Goal: Obtain resource: Download file/media

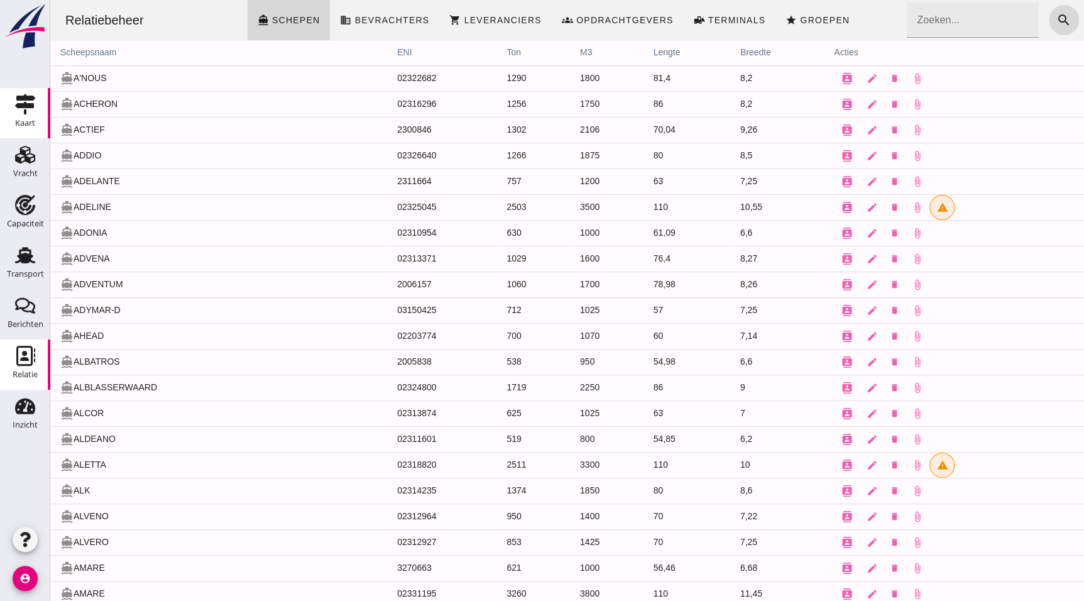
drag, startPoint x: 30, startPoint y: 263, endPoint x: 41, endPoint y: 128, distance: 135.6
click at [30, 263] on icon "Transport" at bounding box center [25, 255] width 20 height 20
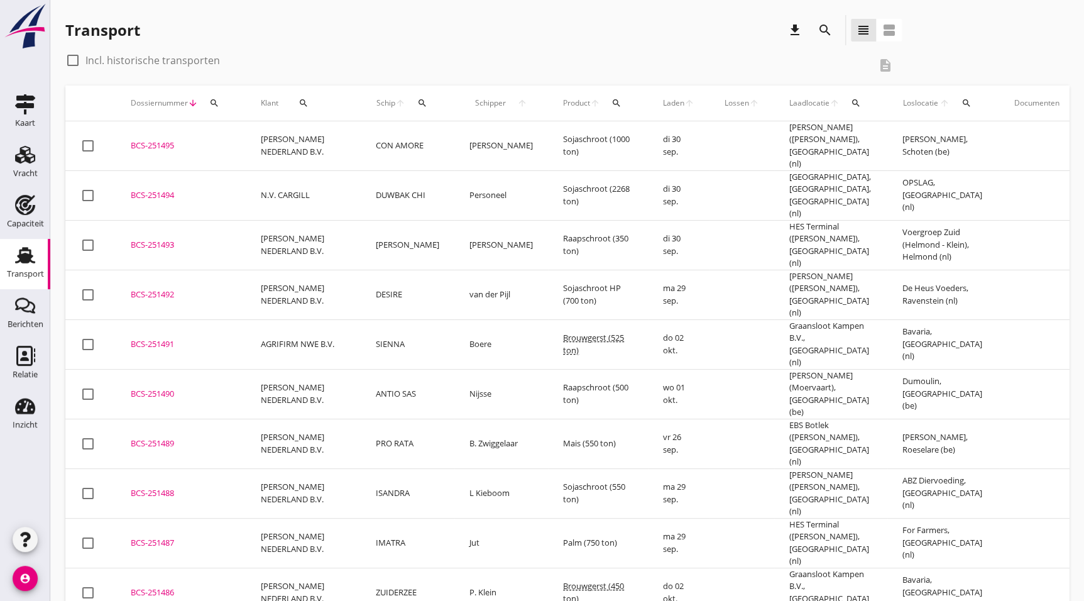
click at [227, 487] on div "BCS-251488" at bounding box center [181, 493] width 100 height 13
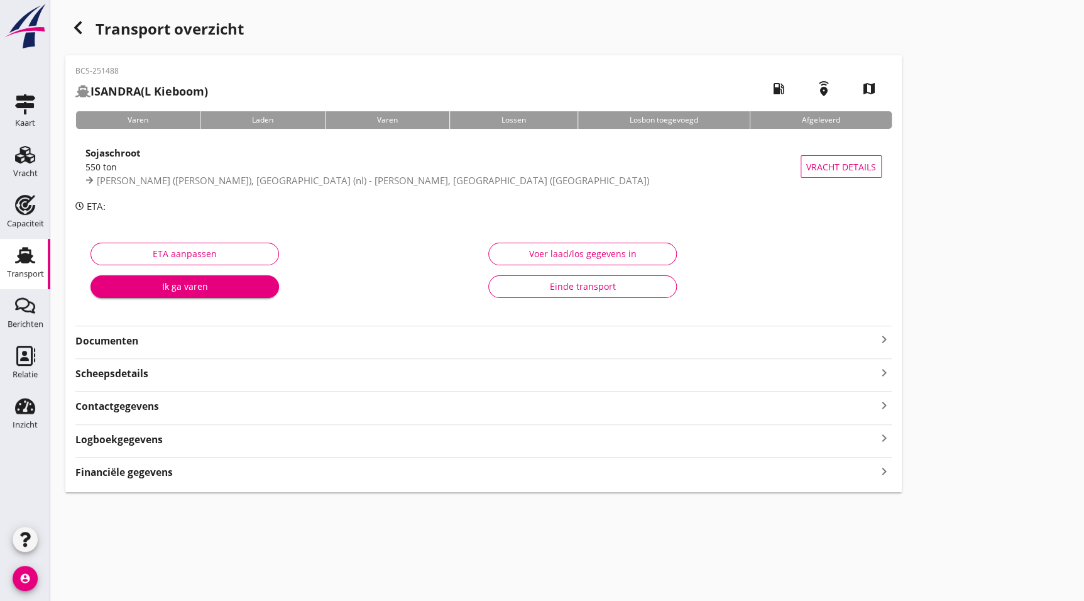
click at [272, 348] on strong "Documenten" at bounding box center [475, 341] width 801 height 14
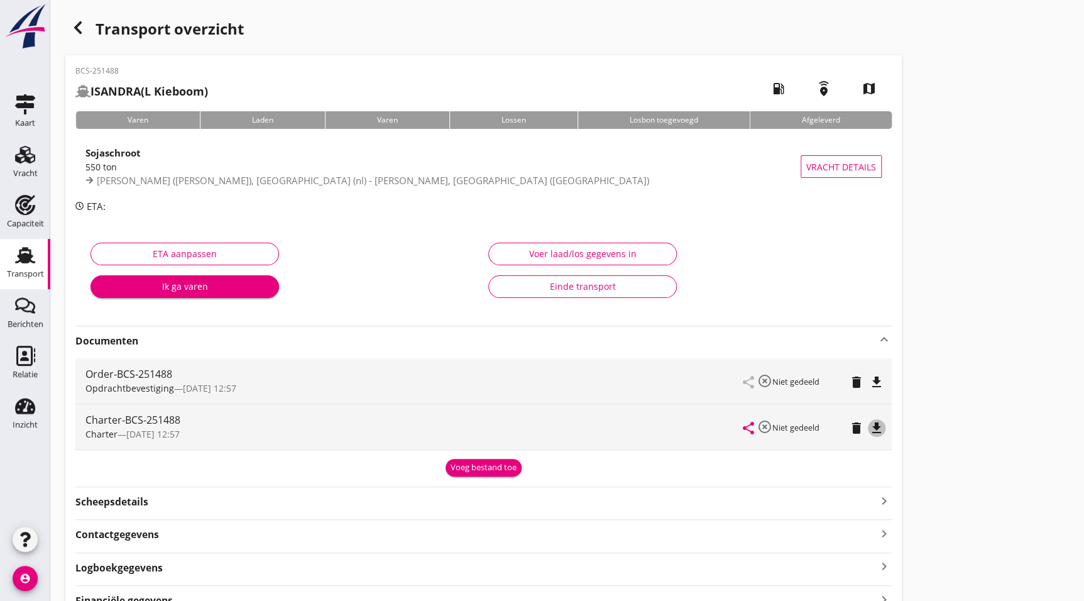
click at [878, 426] on icon "file_download" at bounding box center [876, 427] width 15 height 15
click at [76, 20] on icon "button" at bounding box center [77, 27] width 15 height 15
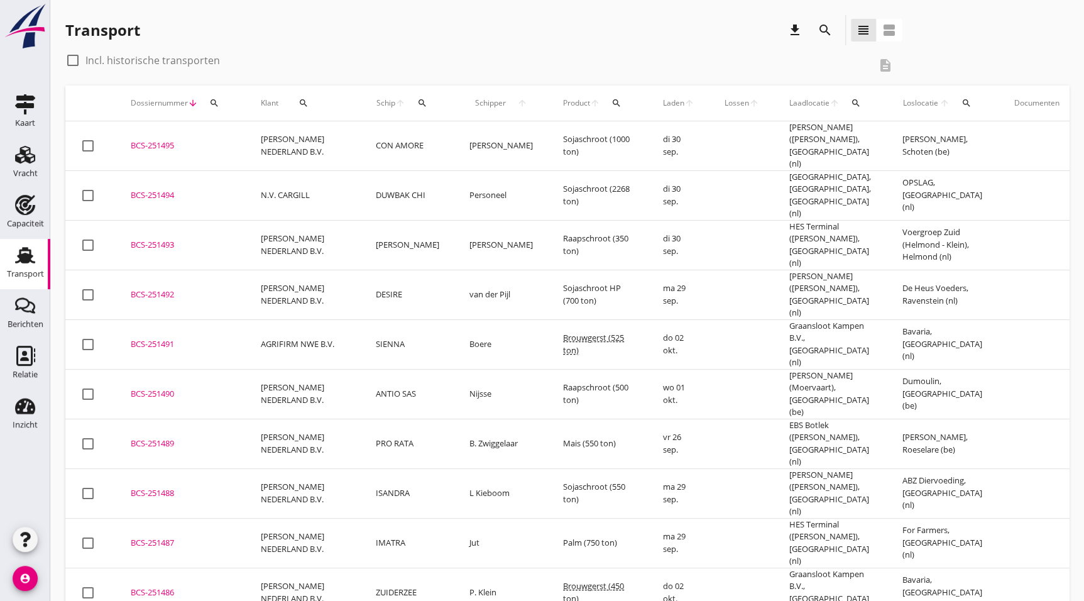
drag, startPoint x: 169, startPoint y: 403, endPoint x: 217, endPoint y: 408, distance: 48.7
click at [169, 437] on div "BCS-251489" at bounding box center [181, 443] width 100 height 13
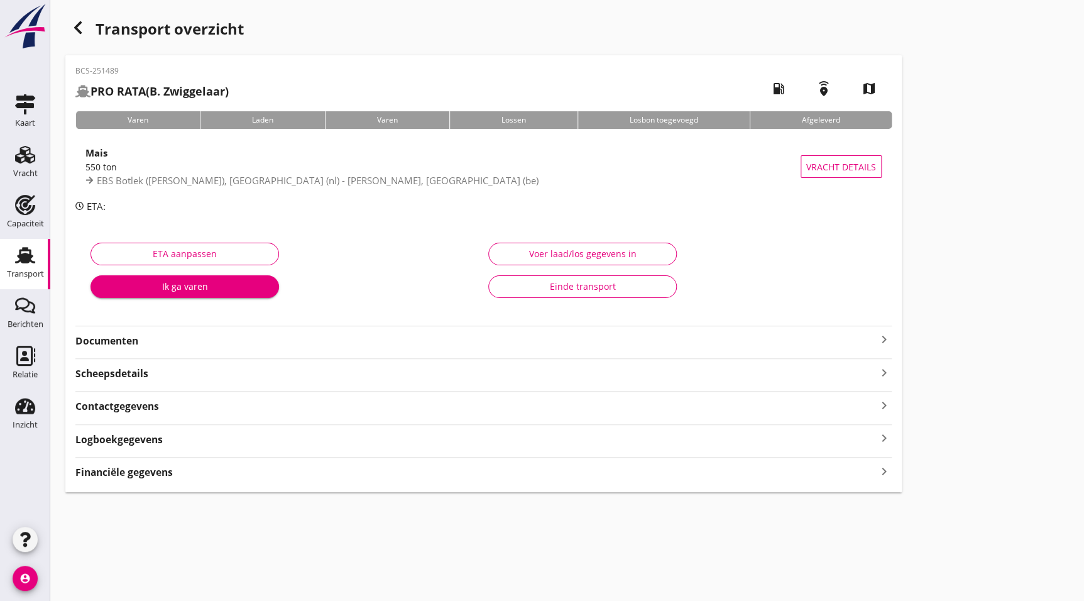
click at [137, 331] on div "Documenten keyboard_arrow_right" at bounding box center [483, 339] width 816 height 17
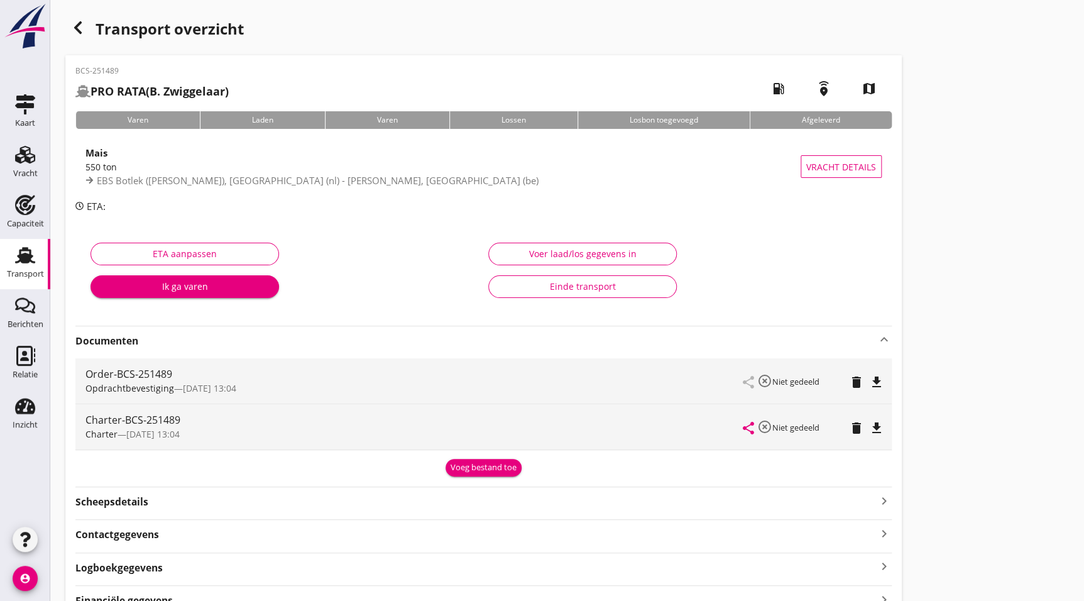
click at [881, 423] on icon "file_download" at bounding box center [876, 427] width 15 height 15
drag, startPoint x: 85, startPoint y: 28, endPoint x: 0, endPoint y: 216, distance: 206.7
click at [85, 28] on icon "button" at bounding box center [77, 27] width 15 height 15
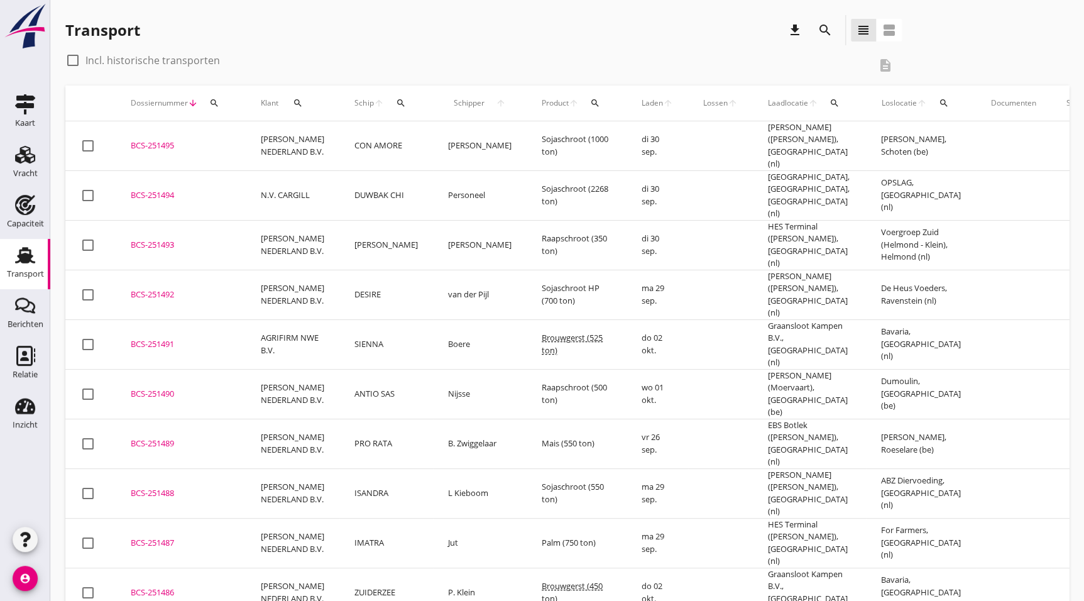
click at [146, 388] on div "BCS-251490" at bounding box center [181, 394] width 100 height 13
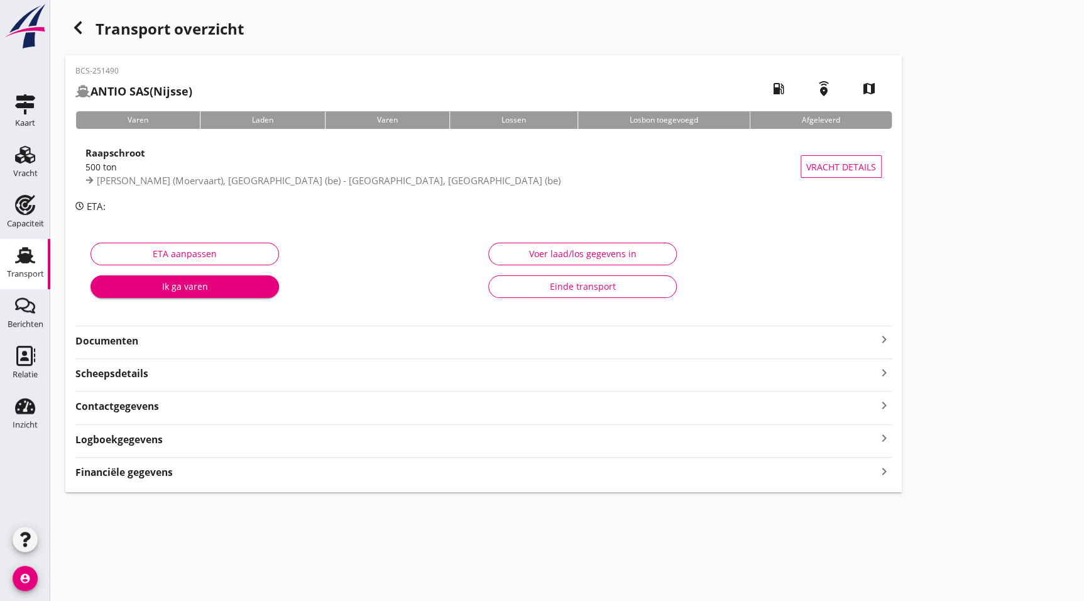
click at [188, 341] on strong "Documenten" at bounding box center [475, 341] width 801 height 14
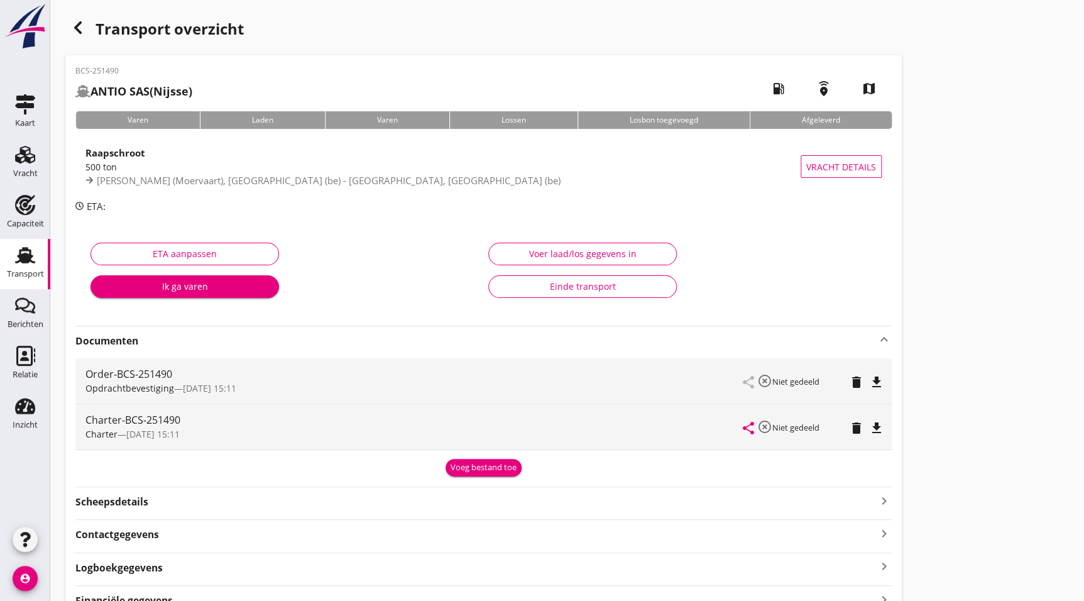
click at [880, 430] on icon "file_download" at bounding box center [876, 427] width 15 height 15
click at [101, 35] on div "Transport overzicht" at bounding box center [483, 30] width 836 height 30
click at [86, 36] on div "button" at bounding box center [77, 27] width 25 height 25
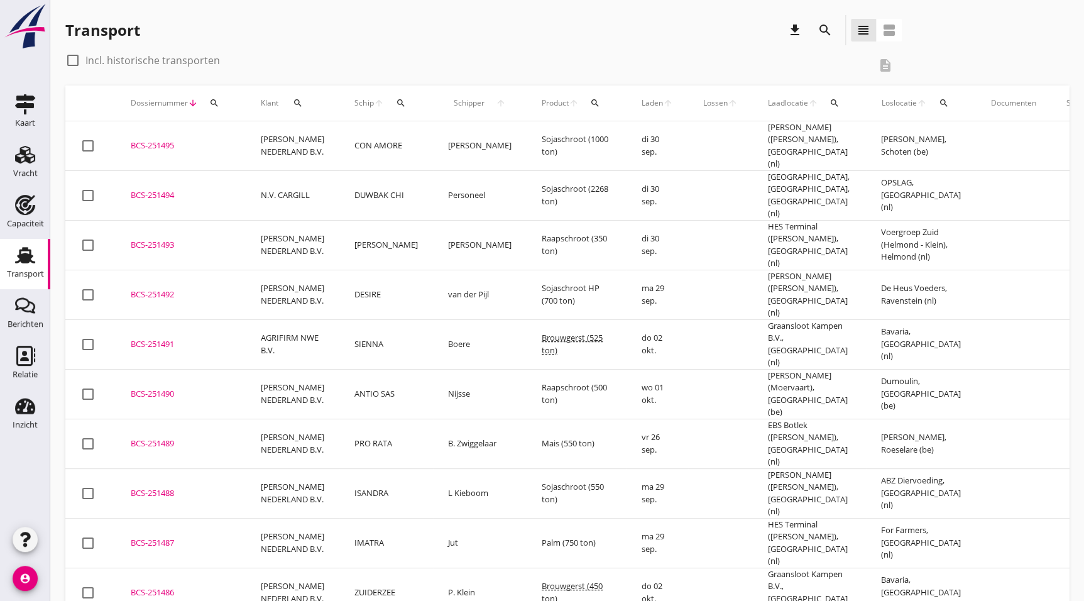
drag, startPoint x: 177, startPoint y: 310, endPoint x: 1083, endPoint y: 302, distance: 905.6
click at [177, 338] on div "BCS-251491" at bounding box center [181, 344] width 100 height 13
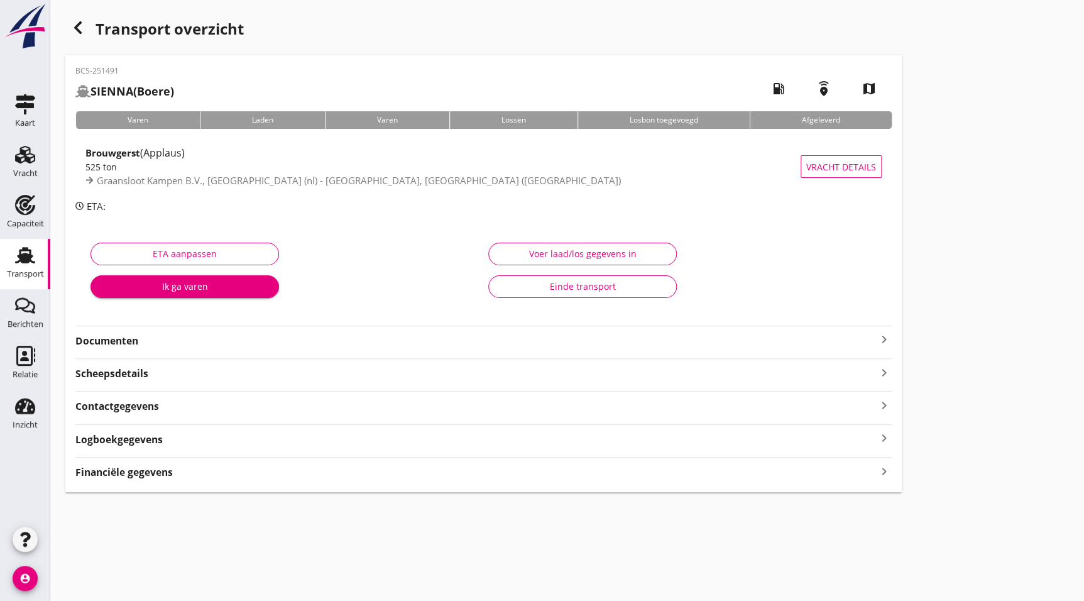
click at [126, 335] on strong "Documenten" at bounding box center [475, 341] width 801 height 14
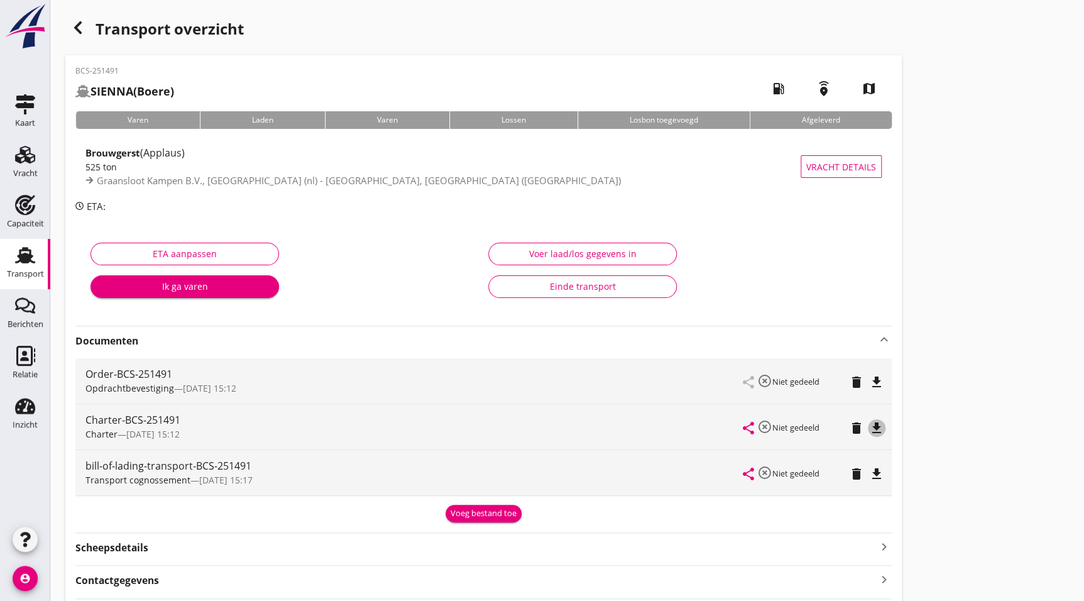
click at [871, 427] on icon "file_download" at bounding box center [876, 427] width 15 height 15
click at [85, 26] on div "button" at bounding box center [77, 27] width 25 height 25
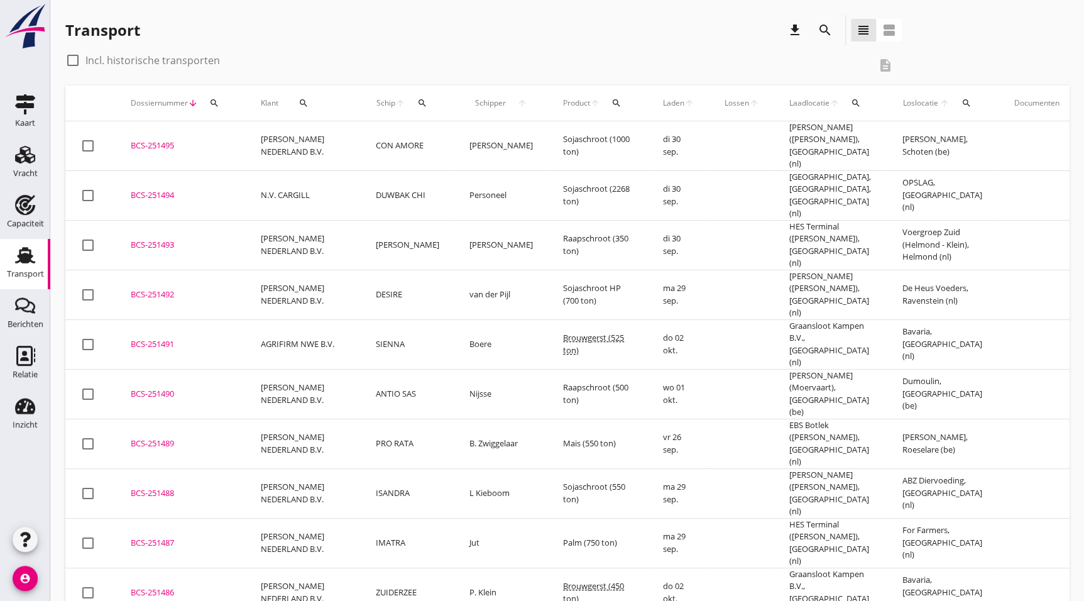
drag, startPoint x: 356, startPoint y: 268, endPoint x: 456, endPoint y: 301, distance: 105.1
click at [356, 270] on td "[PERSON_NAME] NEDERLAND B.V." at bounding box center [303, 295] width 115 height 50
